Goal: Task Accomplishment & Management: Manage account settings

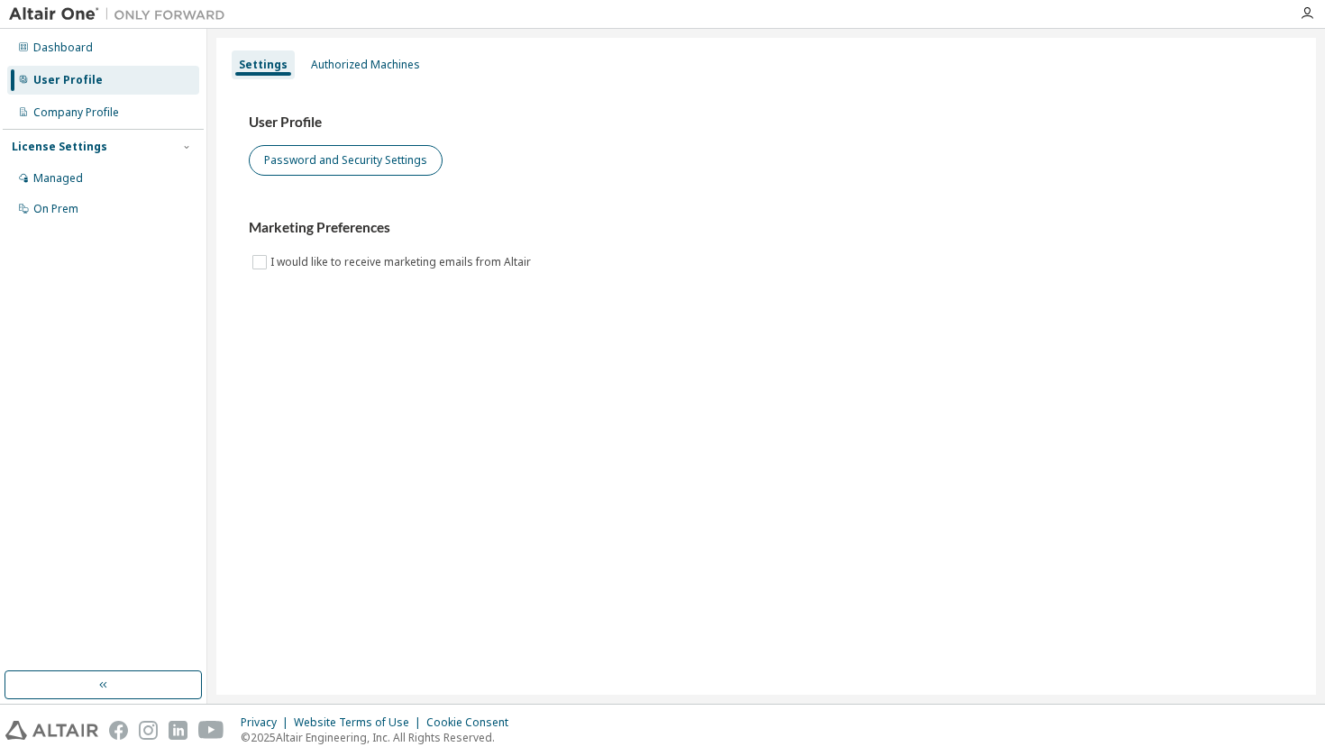
click at [288, 158] on button "Password and Security Settings" at bounding box center [346, 160] width 194 height 31
